Goal: Information Seeking & Learning: Learn about a topic

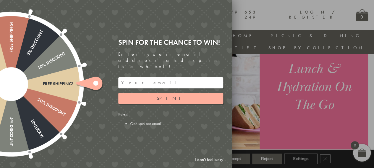
scroll to position [441, 0]
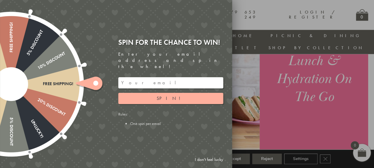
click at [135, 82] on input "email" at bounding box center [170, 82] width 105 height 11
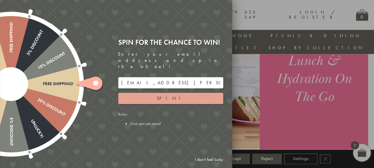
click at [169, 95] on span "Spin!" at bounding box center [170, 98] width 28 height 6
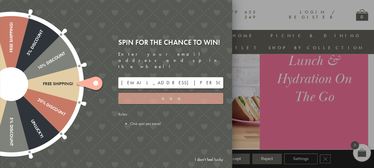
click at [73, 78] on div at bounding box center [11, 84] width 190 height 190
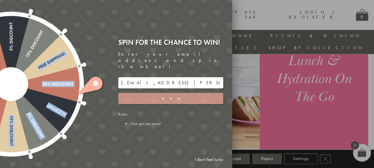
click at [28, 39] on div at bounding box center [11, 84] width 190 height 190
click at [42, 86] on div "Free shipping! 20% Discount Unlucky! 5% Discount 10% Discount Unlucky! 15% Disc…" at bounding box center [11, 84] width 212 height 212
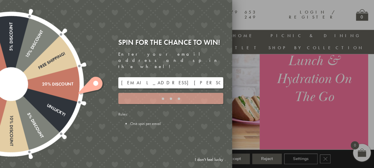
click at [93, 89] on icon at bounding box center [90, 86] width 30 height 25
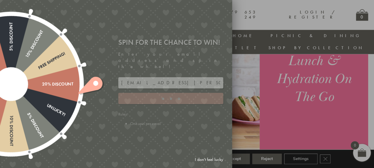
type input "9C8YT5M3"
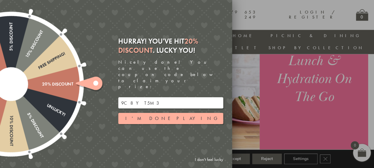
click at [132, 97] on input "9C8YT5M3" at bounding box center [170, 102] width 105 height 11
drag, startPoint x: 151, startPoint y: 33, endPoint x: 159, endPoint y: 98, distance: 66.0
click at [151, 33] on div "Free shipping! 20% Discount Unlucky! 5% Discount 10% Discount Unlucky! 15% Disc…" at bounding box center [83, 84] width 298 height 168
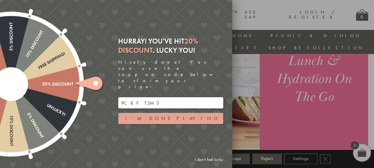
click at [152, 113] on button "I'm done playing" at bounding box center [170, 118] width 105 height 11
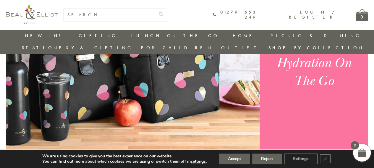
scroll to position [490, 0]
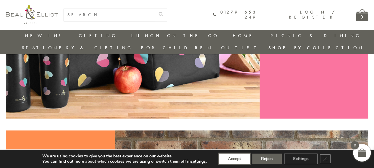
click at [227, 157] on button "Accept" at bounding box center [234, 159] width 31 height 11
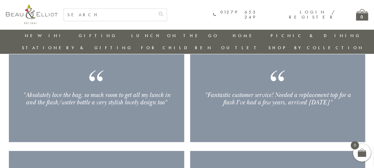
scroll to position [824, 0]
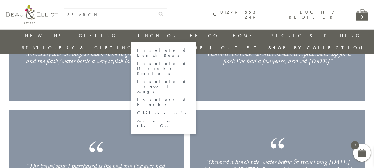
click at [137, 50] on link "Insulated Lunch Bags" at bounding box center [163, 53] width 53 height 10
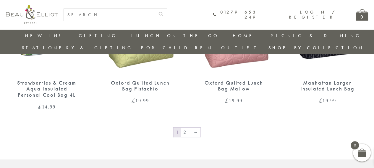
scroll to position [982, 0]
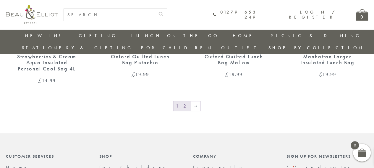
click at [185, 102] on link "2" at bounding box center [186, 106] width 10 height 9
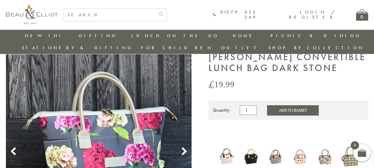
scroll to position [31, 0]
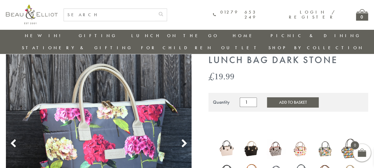
click at [185, 105] on img at bounding box center [99, 137] width 186 height 186
click at [182, 107] on img at bounding box center [99, 137] width 186 height 186
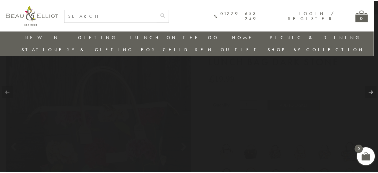
scroll to position [55, 0]
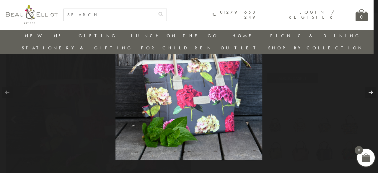
click at [367, 92] on link at bounding box center [370, 92] width 11 height 11
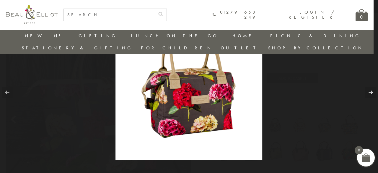
click at [368, 92] on link at bounding box center [370, 92] width 11 height 11
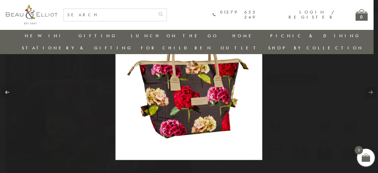
click at [368, 91] on link at bounding box center [370, 92] width 11 height 11
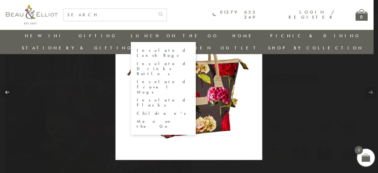
click at [137, 97] on link "Insulated Flasks" at bounding box center [163, 102] width 53 height 10
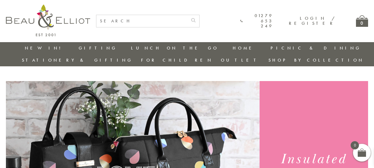
click at [28, 49] on link "New in!" at bounding box center [45, 48] width 40 height 6
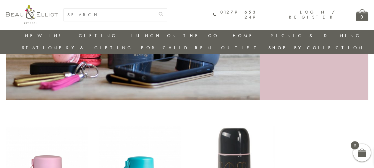
scroll to position [125, 0]
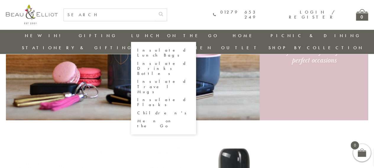
click at [137, 61] on link "Insulated Drinks Bottles" at bounding box center [163, 68] width 53 height 15
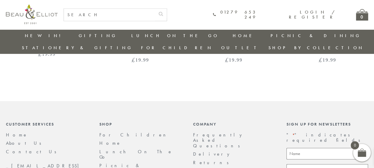
scroll to position [824, 0]
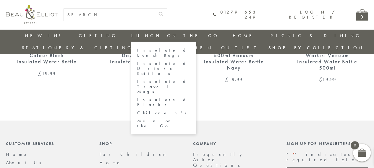
click at [137, 49] on link "Insulated Lunch Bags" at bounding box center [163, 53] width 53 height 10
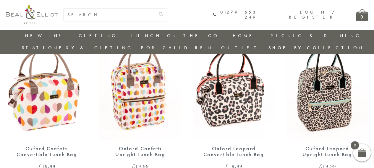
scroll to position [243, 0]
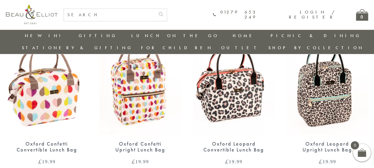
click at [139, 66] on img at bounding box center [139, 82] width 81 height 105
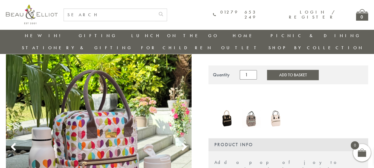
scroll to position [56, 0]
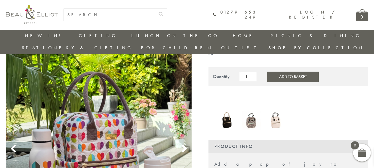
click at [228, 111] on img at bounding box center [226, 120] width 19 height 19
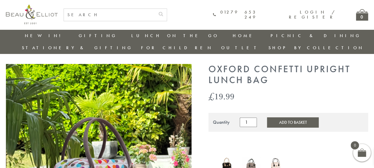
scroll to position [7, 0]
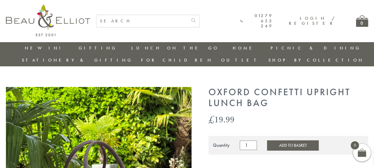
click at [279, 87] on h1 "Oxford Confetti Upright Lunch Bag" at bounding box center [287, 98] width 159 height 22
copy h1 "Confetti"
click at [138, 23] on input "text" at bounding box center [141, 21] width 91 height 12
paste input "Confetti"
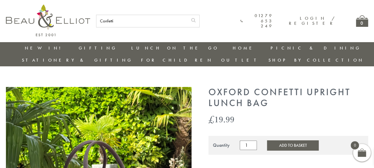
type input "Confetti"
click at [187, 15] on button "submit" at bounding box center [193, 19] width 12 height 9
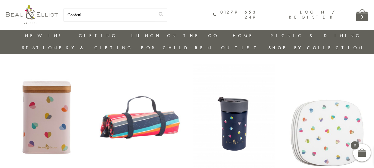
scroll to position [509, 0]
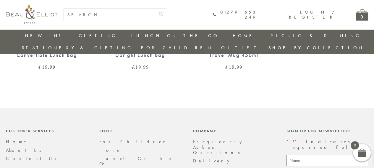
scroll to position [814, 0]
